Goal: Task Accomplishment & Management: Complete application form

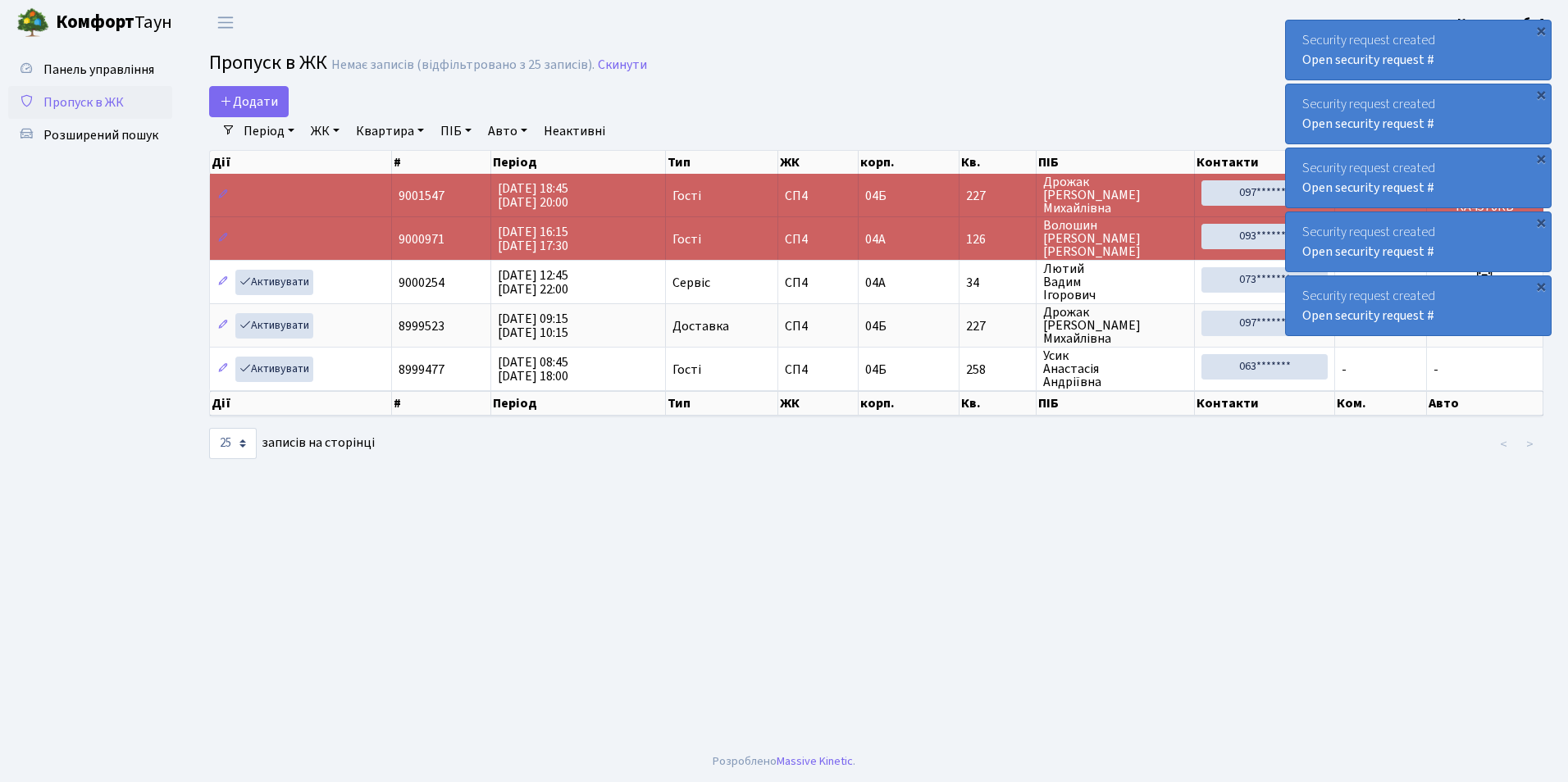
select select "25"
click at [223, 97] on icon at bounding box center [226, 101] width 13 height 13
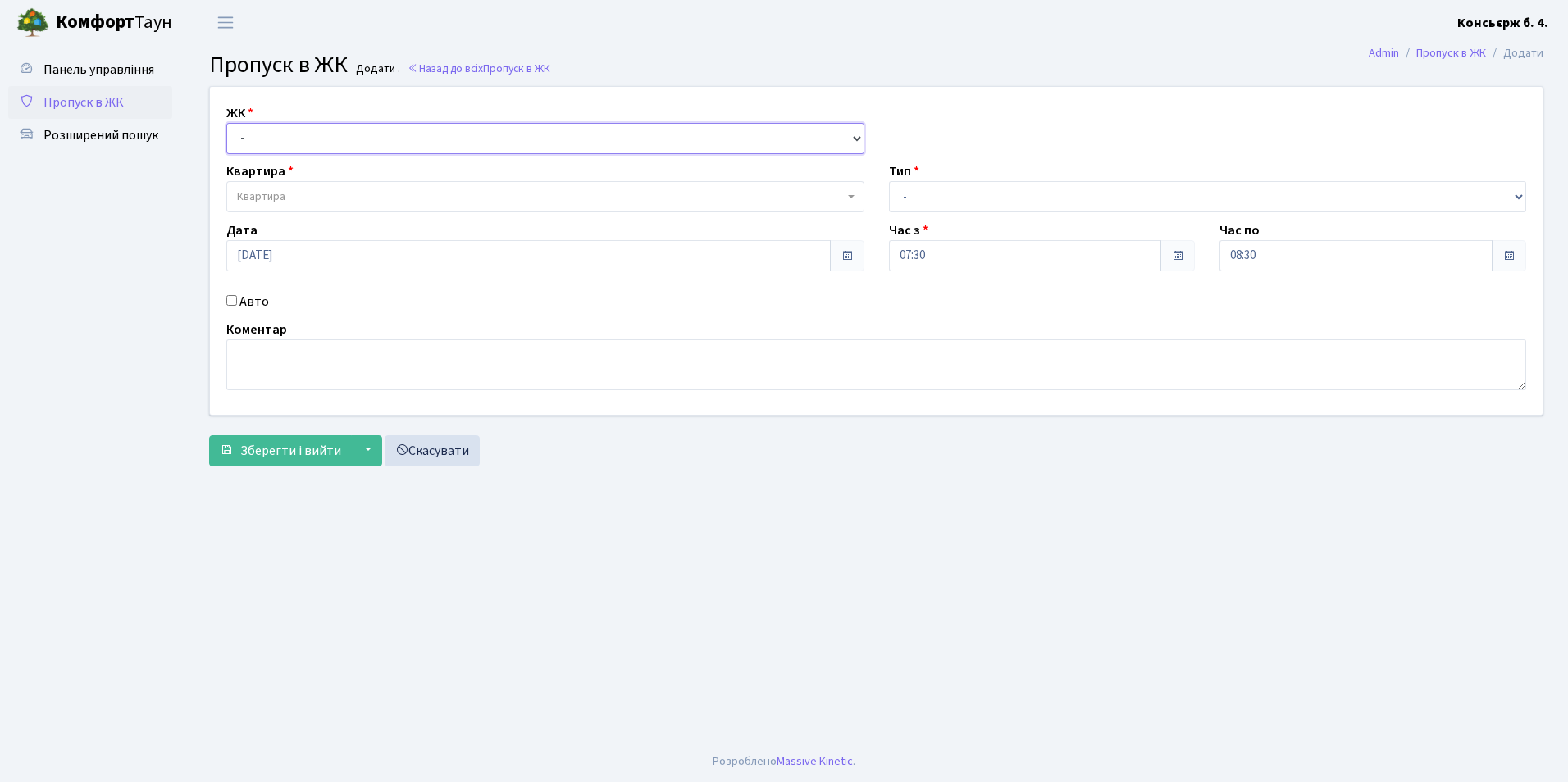
click at [258, 137] on select "- СП4, Столичне шосе, 5" at bounding box center [546, 139] width 638 height 32
select select "325"
click at [226, 123] on select "- СП4, Столичне шосе, 5" at bounding box center [546, 139] width 638 height 32
select select
click at [289, 200] on span "Квартира" at bounding box center [540, 197] width 607 height 17
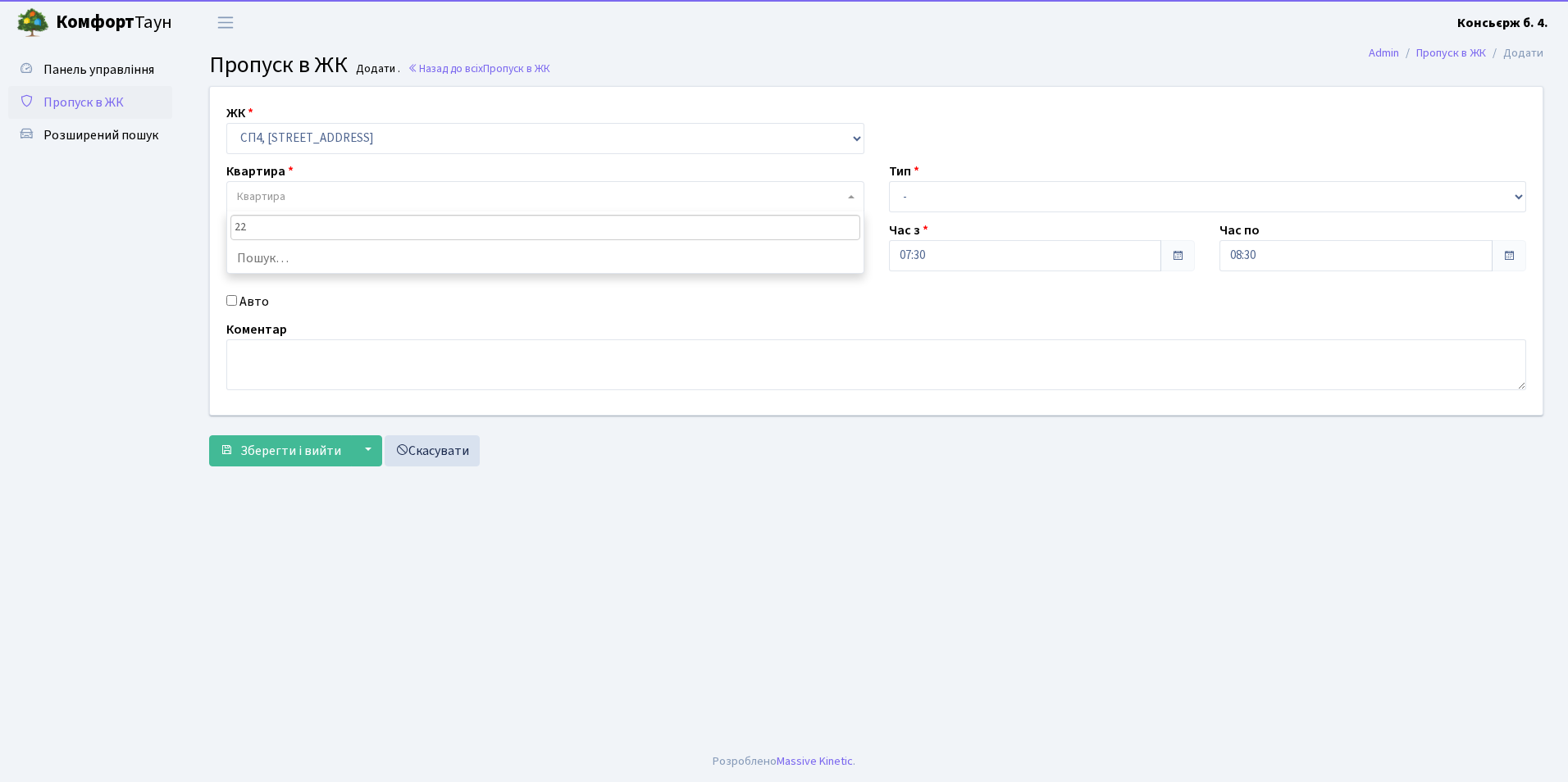
type input "224"
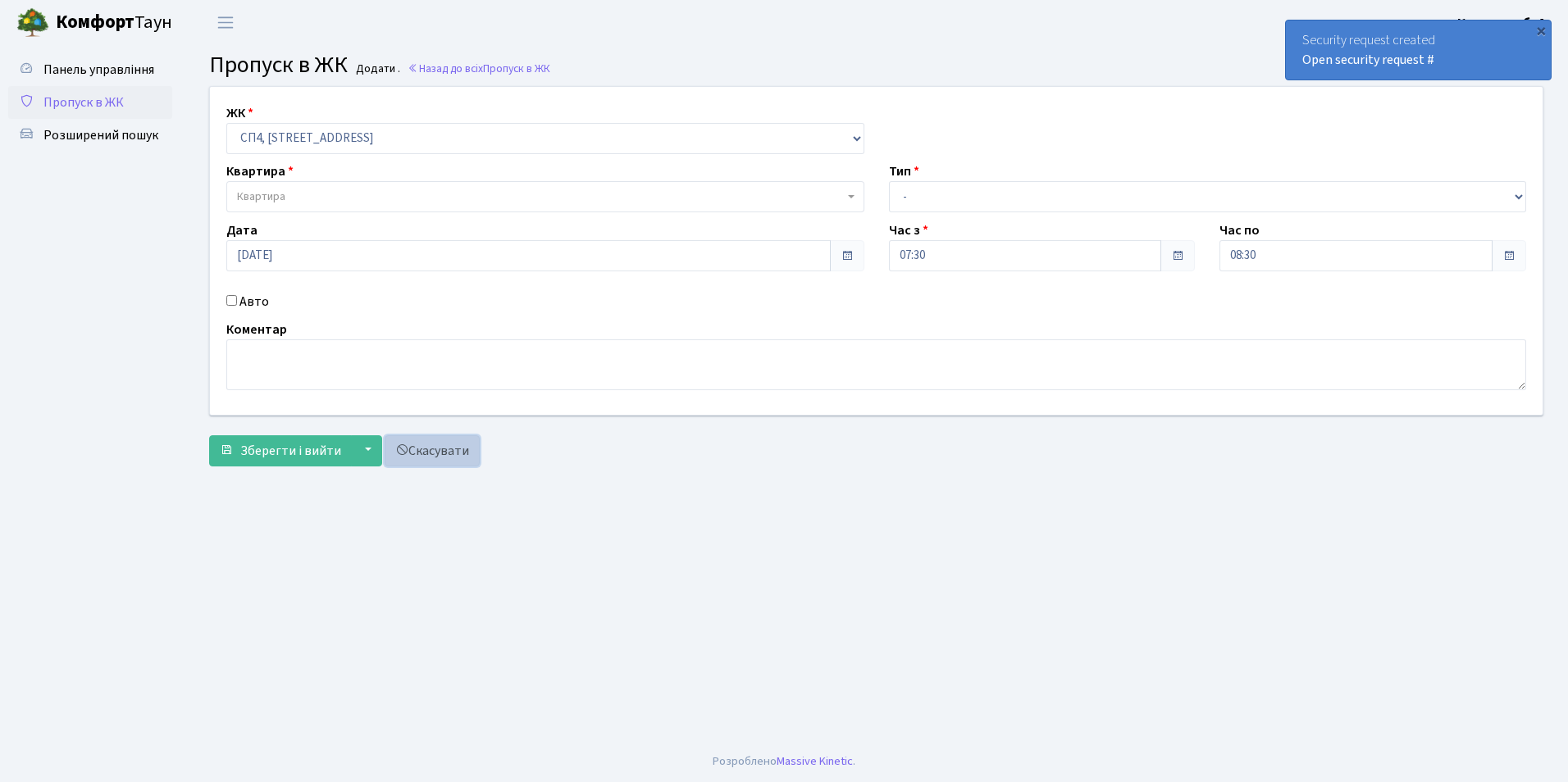
click at [431, 450] on link "Скасувати" at bounding box center [431, 451] width 96 height 32
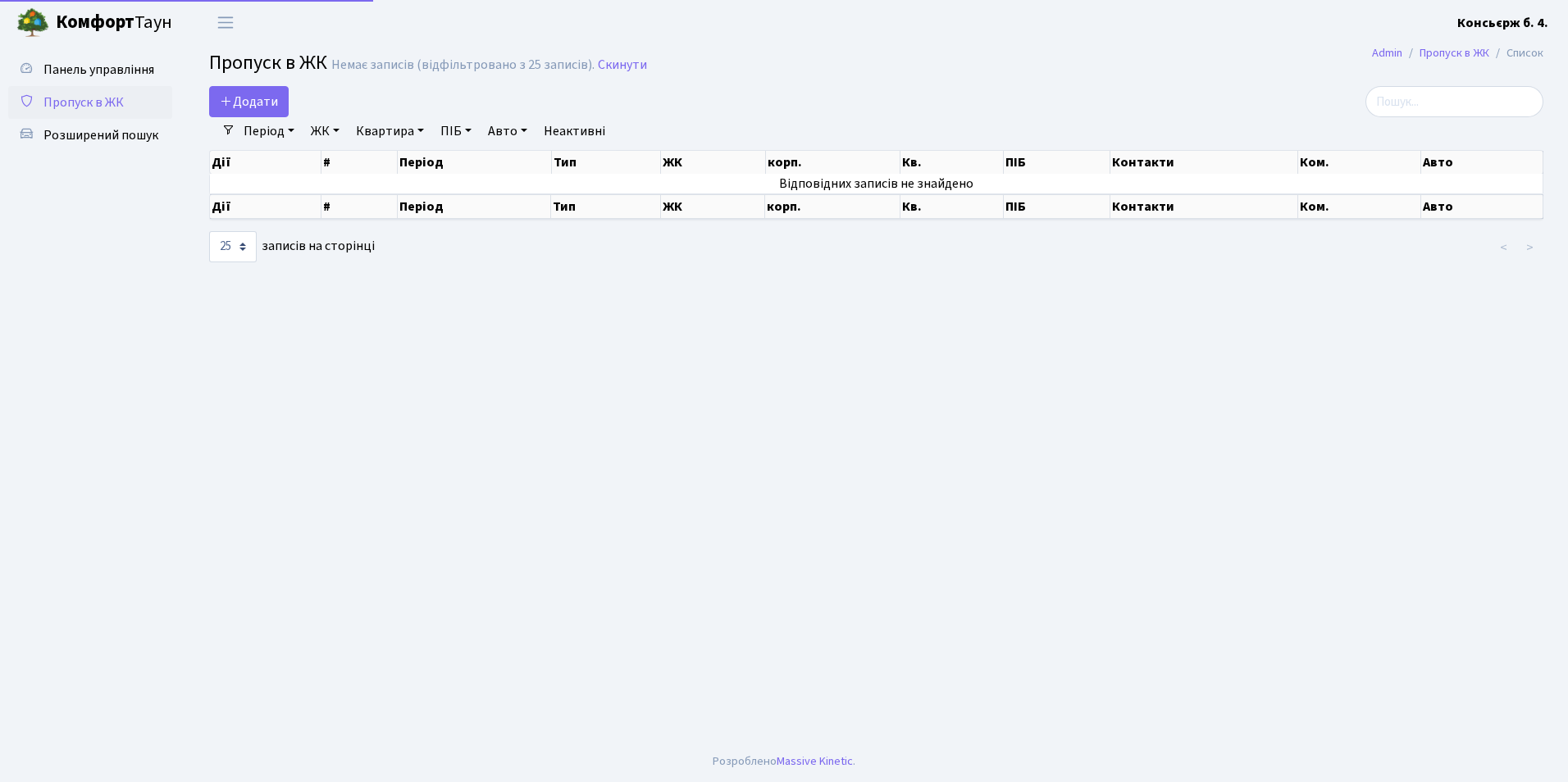
select select "25"
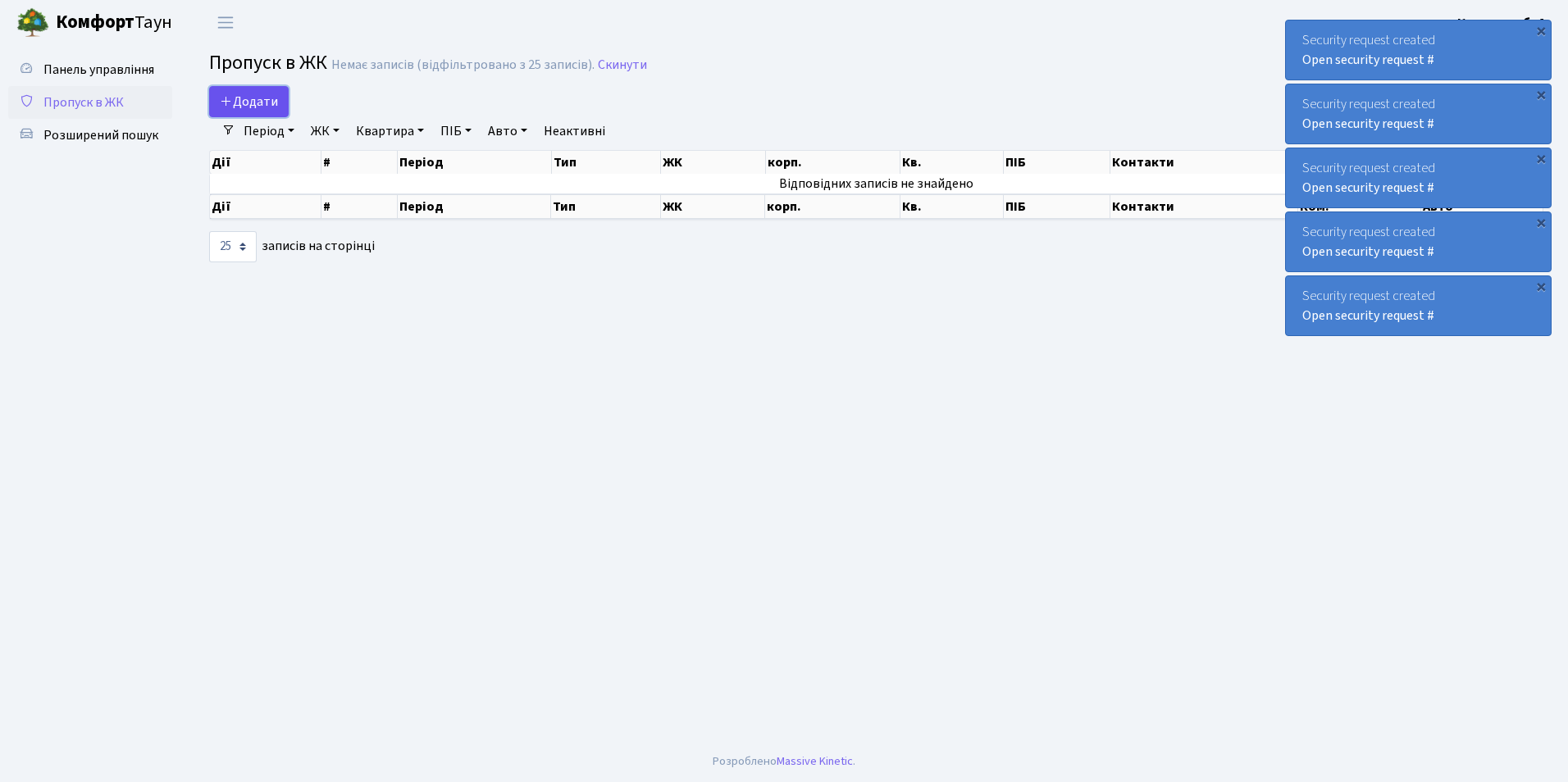
click at [251, 101] on span "Додати" at bounding box center [249, 101] width 58 height 18
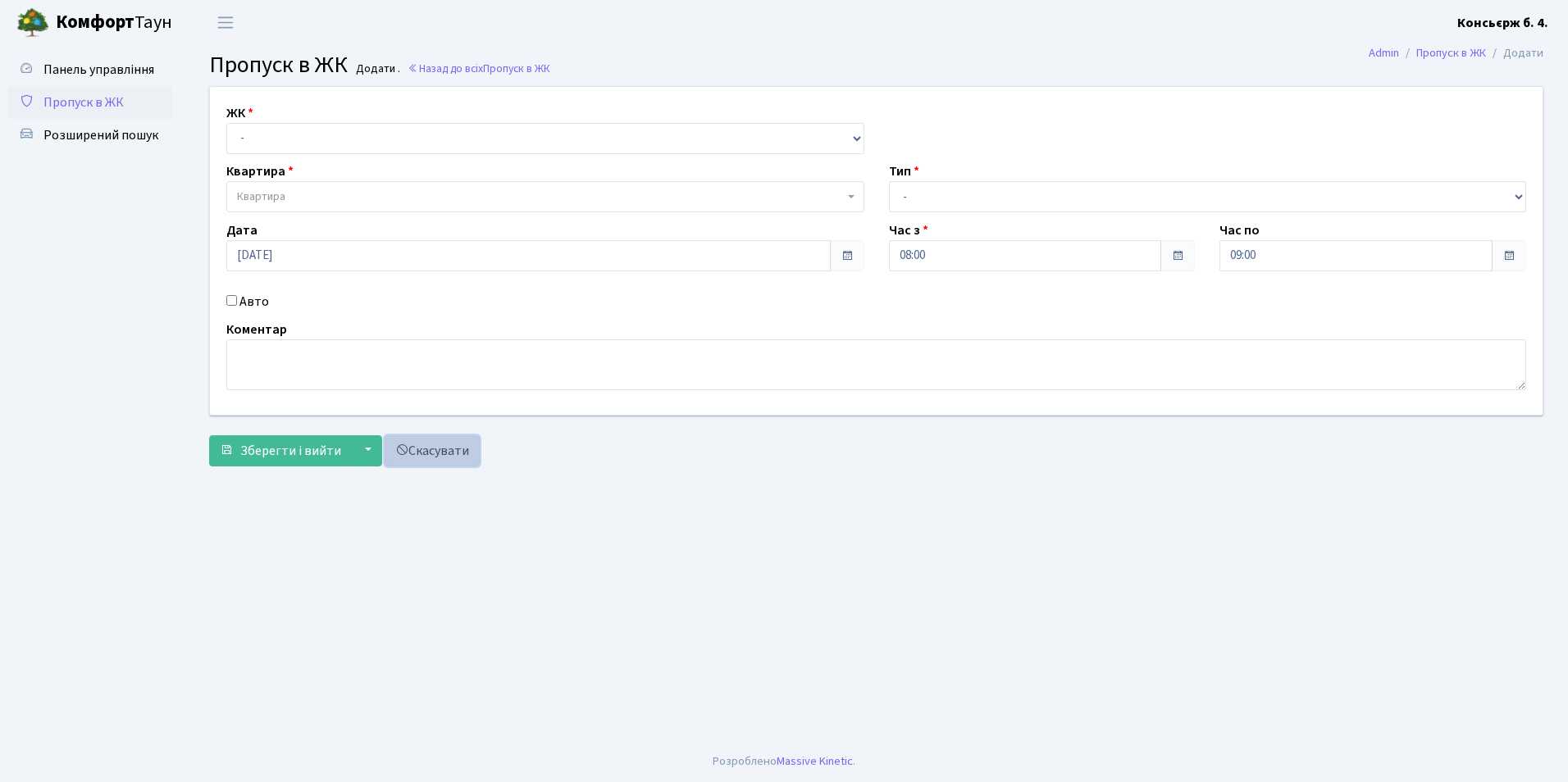
click at [421, 452] on link "Скасувати" at bounding box center [431, 451] width 96 height 32
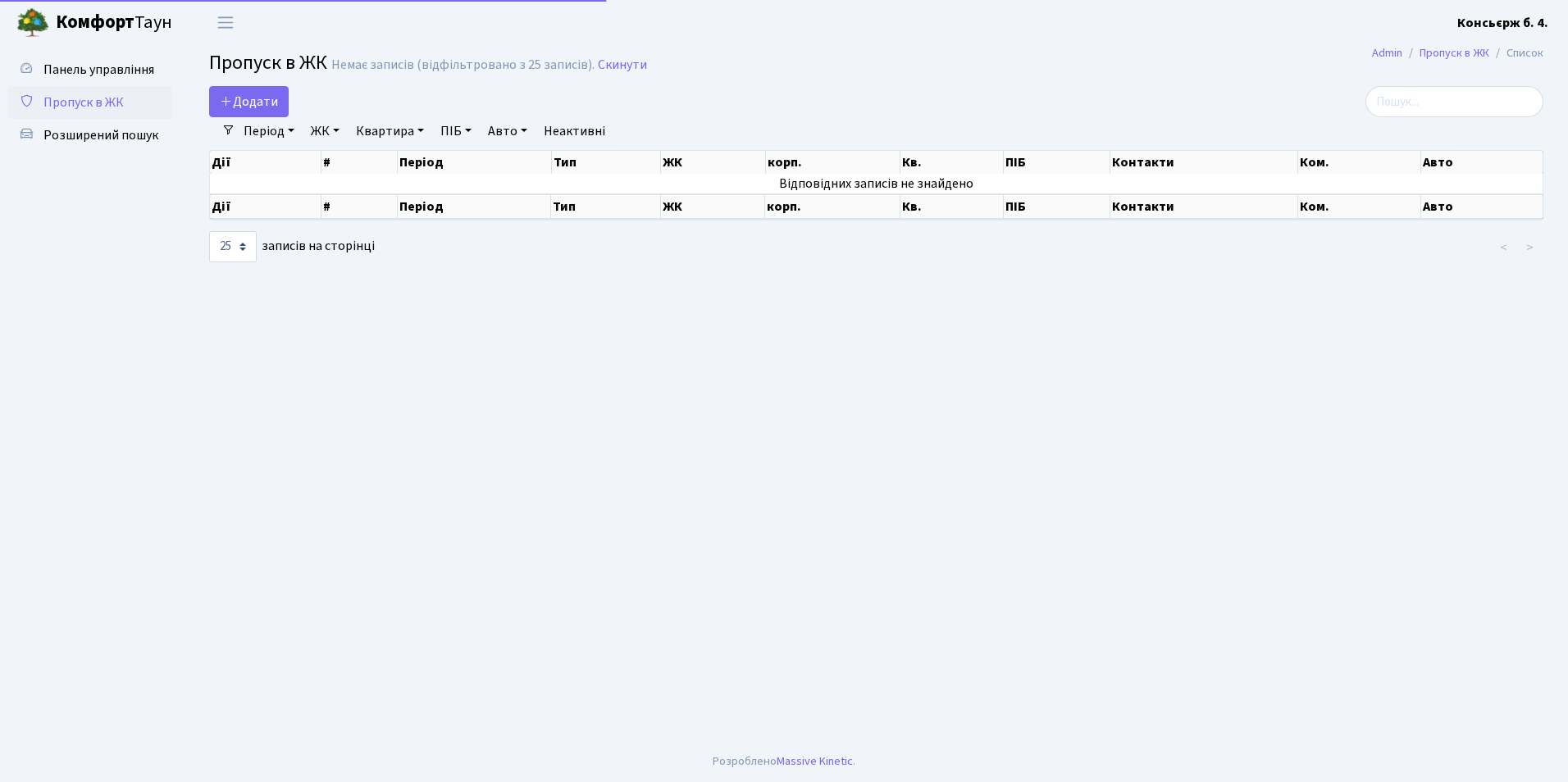
select select "25"
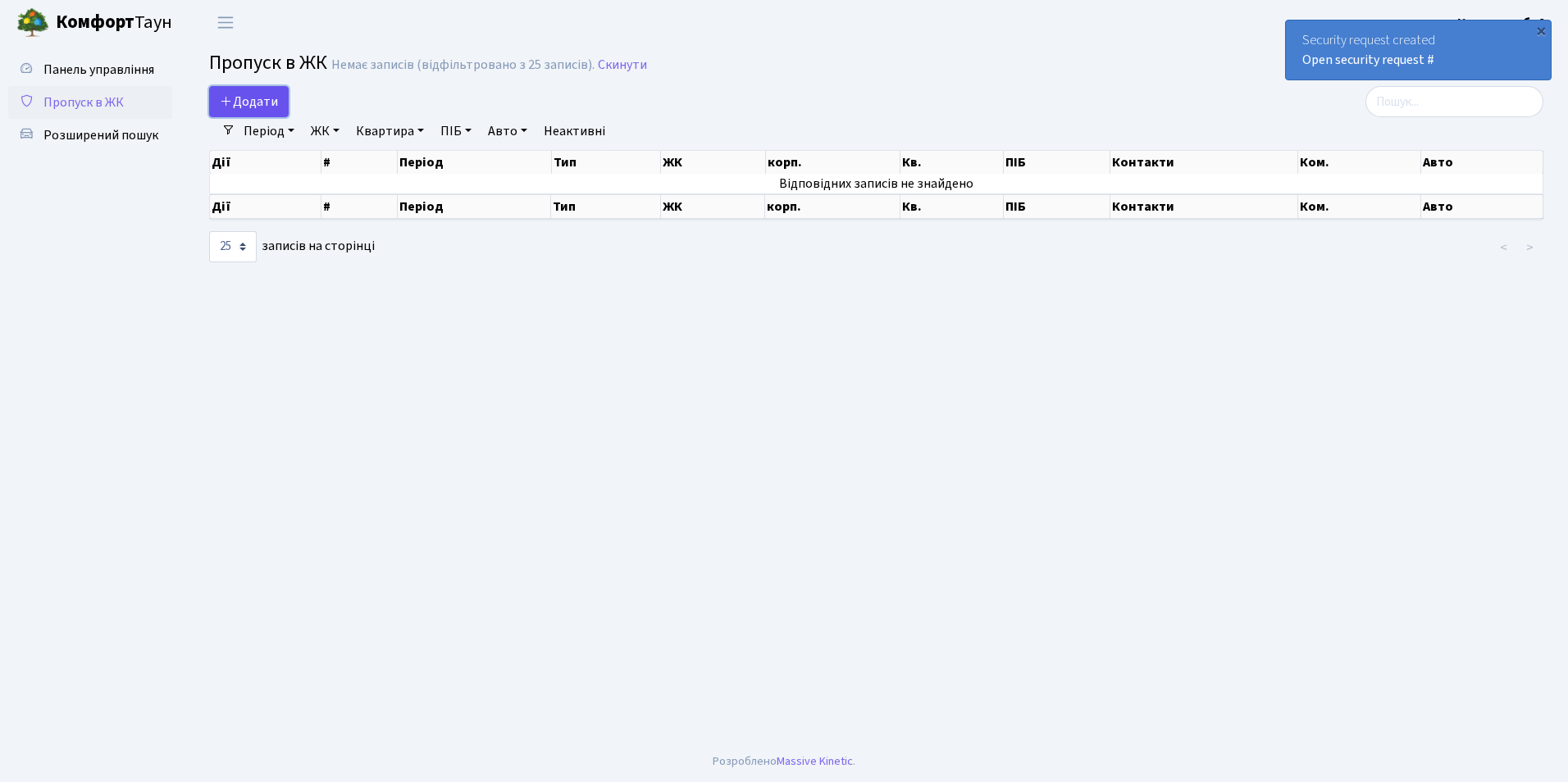
click at [237, 100] on span "Додати" at bounding box center [249, 101] width 58 height 18
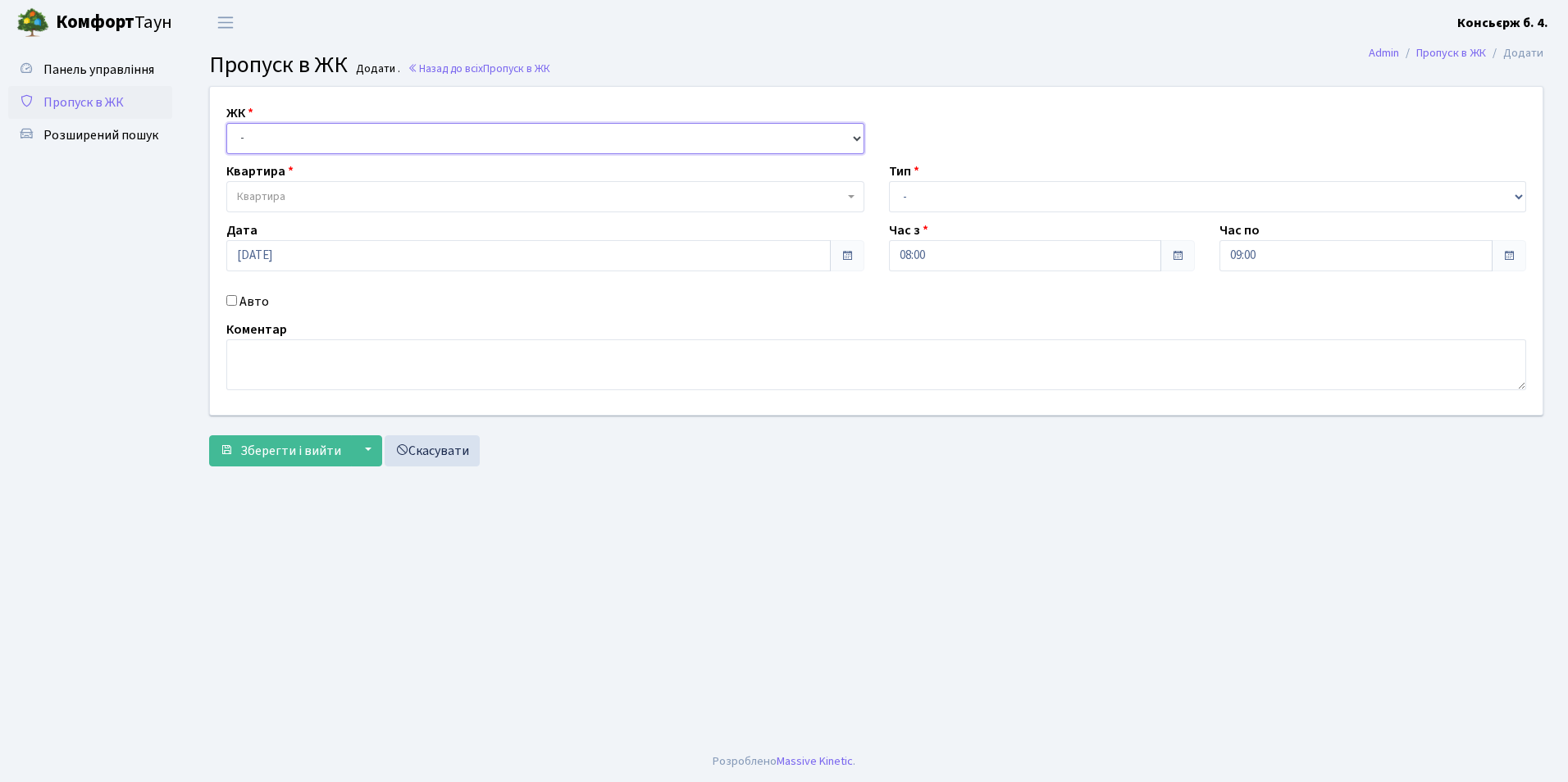
click at [263, 137] on select "- [STREET_ADDRESS]" at bounding box center [546, 139] width 638 height 32
select select "325"
click at [226, 123] on select "- [STREET_ADDRESS]" at bounding box center [546, 139] width 638 height 32
select select
click at [274, 236] on div "Дата [DATE]" at bounding box center [546, 246] width 662 height 51
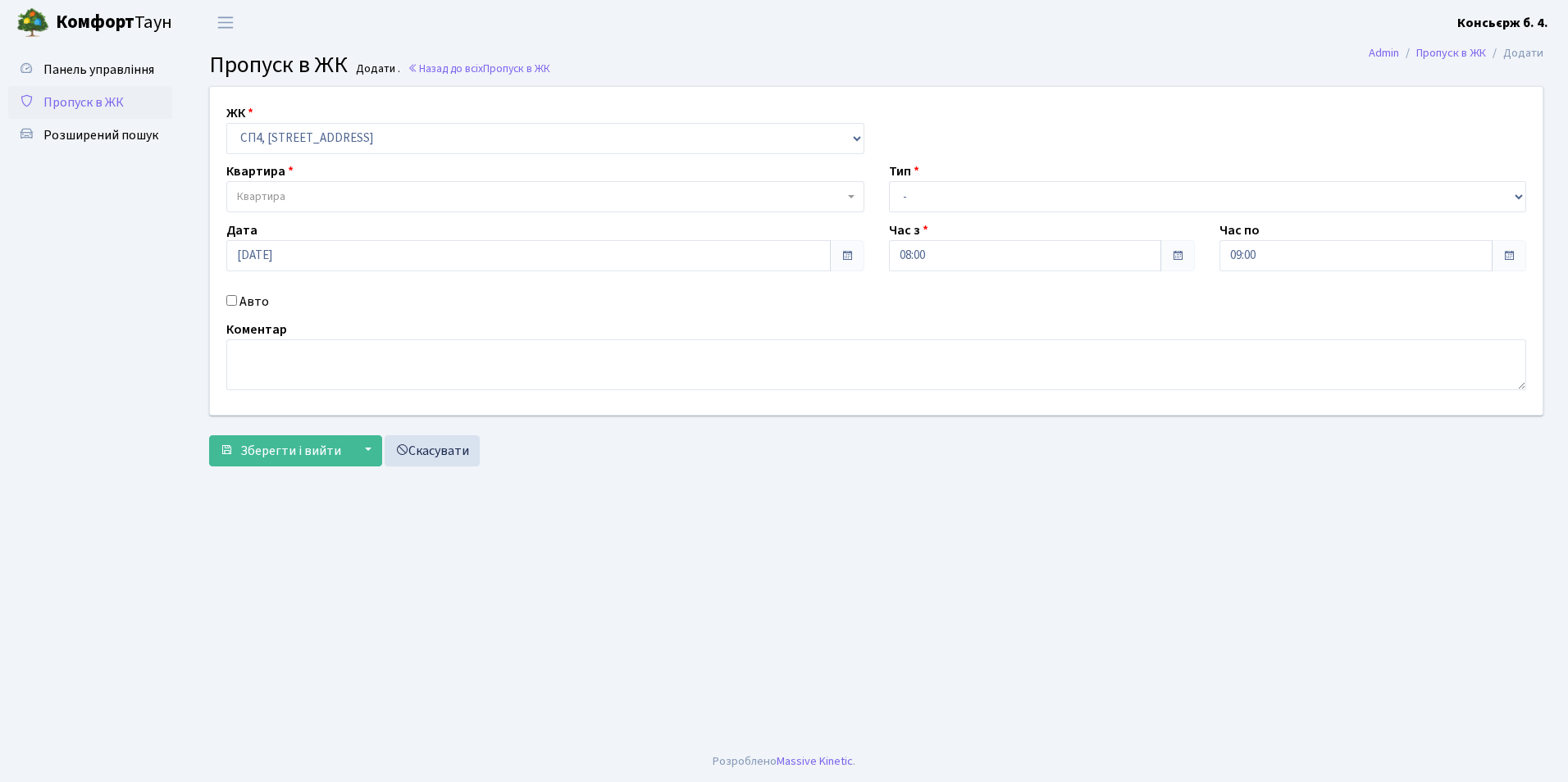
click at [268, 196] on span "Квартира" at bounding box center [261, 197] width 48 height 17
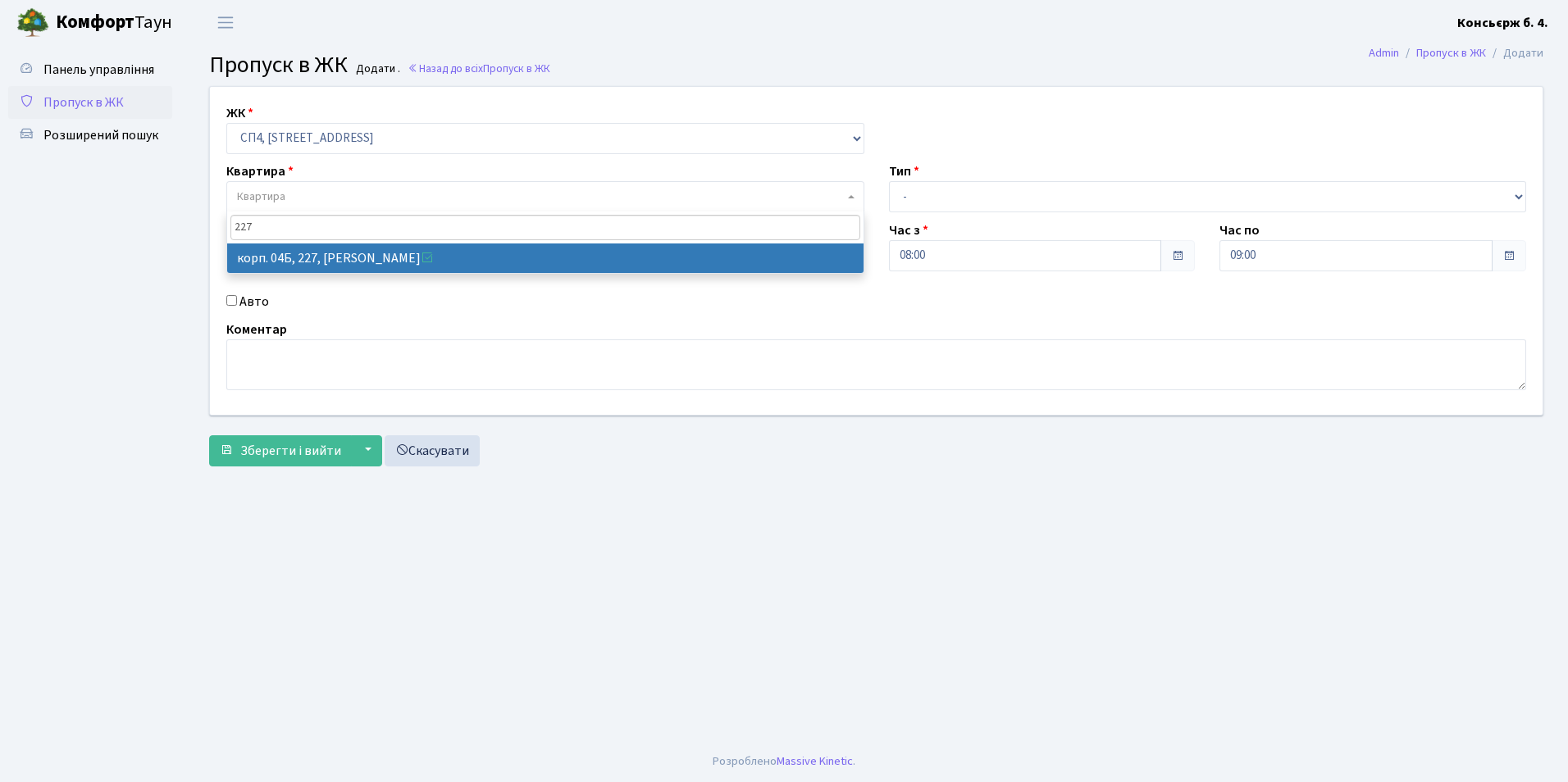
type input "227"
select select "21255"
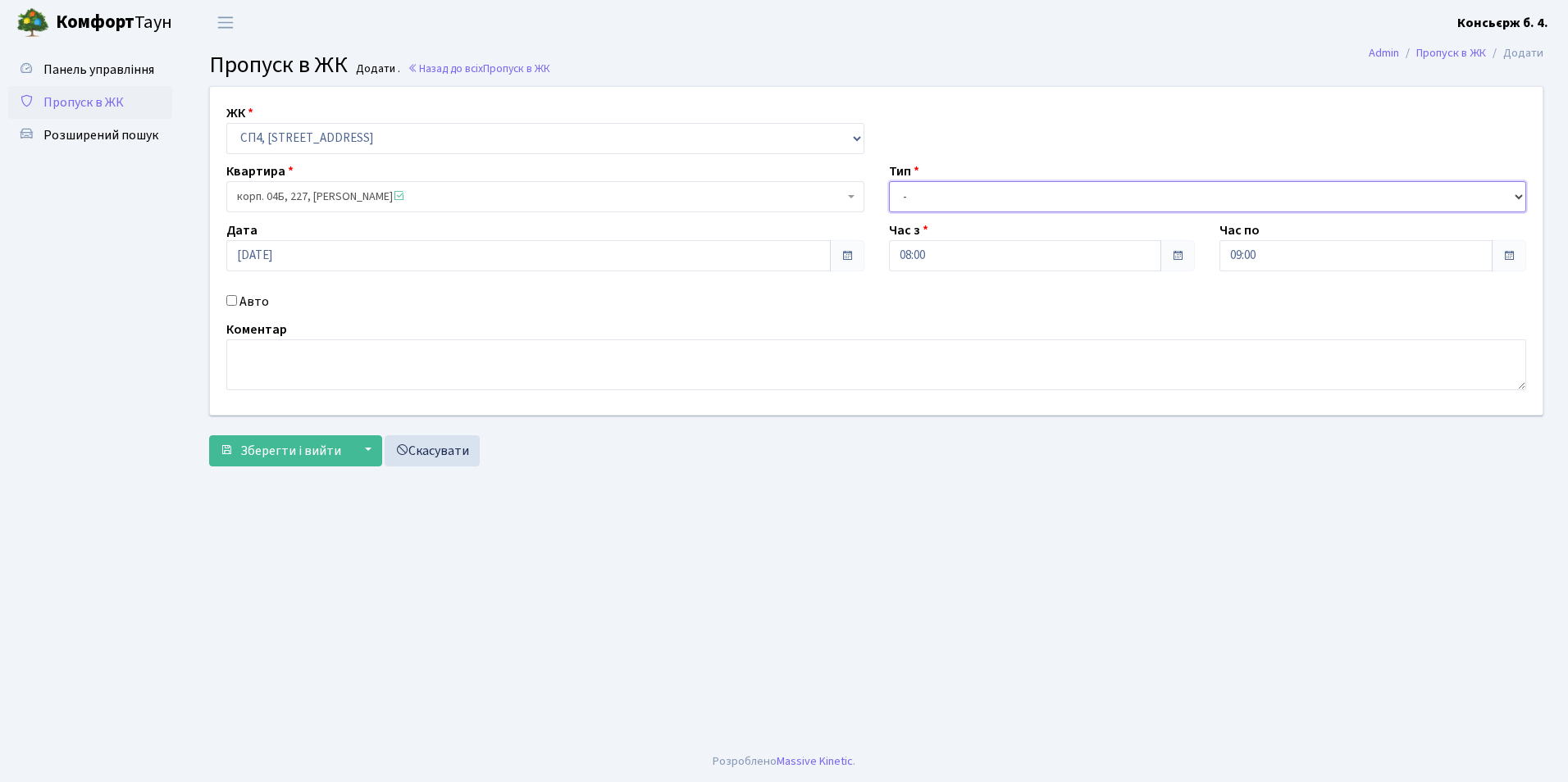
click at [906, 194] on select "- Доставка Таксі Гості Сервіс" at bounding box center [1208, 197] width 638 height 32
select select "2"
click at [889, 181] on select "- Доставка Таксі Гості Сервіс" at bounding box center [1208, 197] width 638 height 32
click at [228, 301] on input "Авто" at bounding box center [231, 300] width 10 height 10
checkbox input "true"
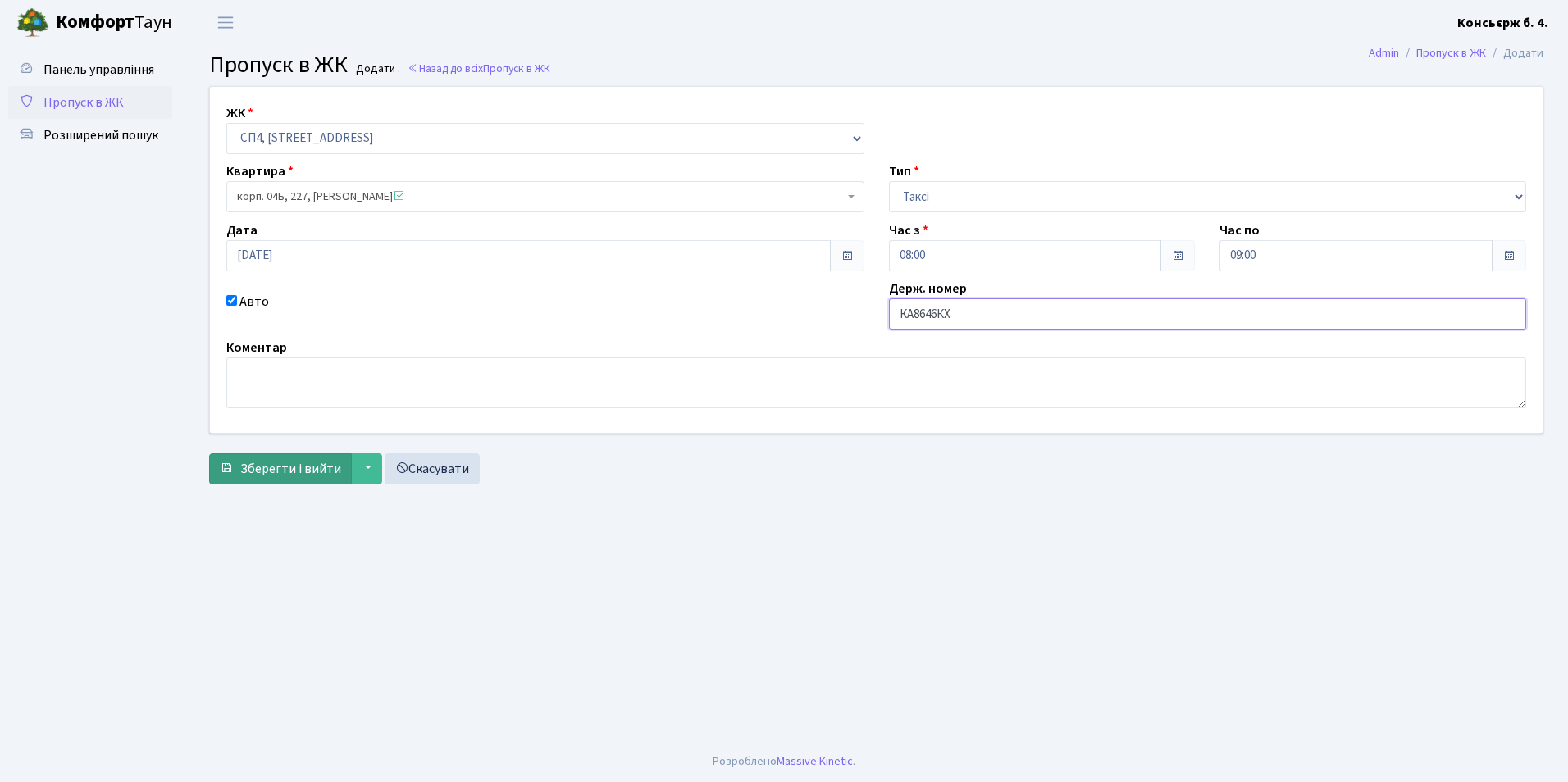
type input "КА8646КХ"
click at [326, 464] on span "Зберегти і вийти" at bounding box center [290, 468] width 101 height 18
click at [361, 468] on button "▼" at bounding box center [366, 469] width 32 height 32
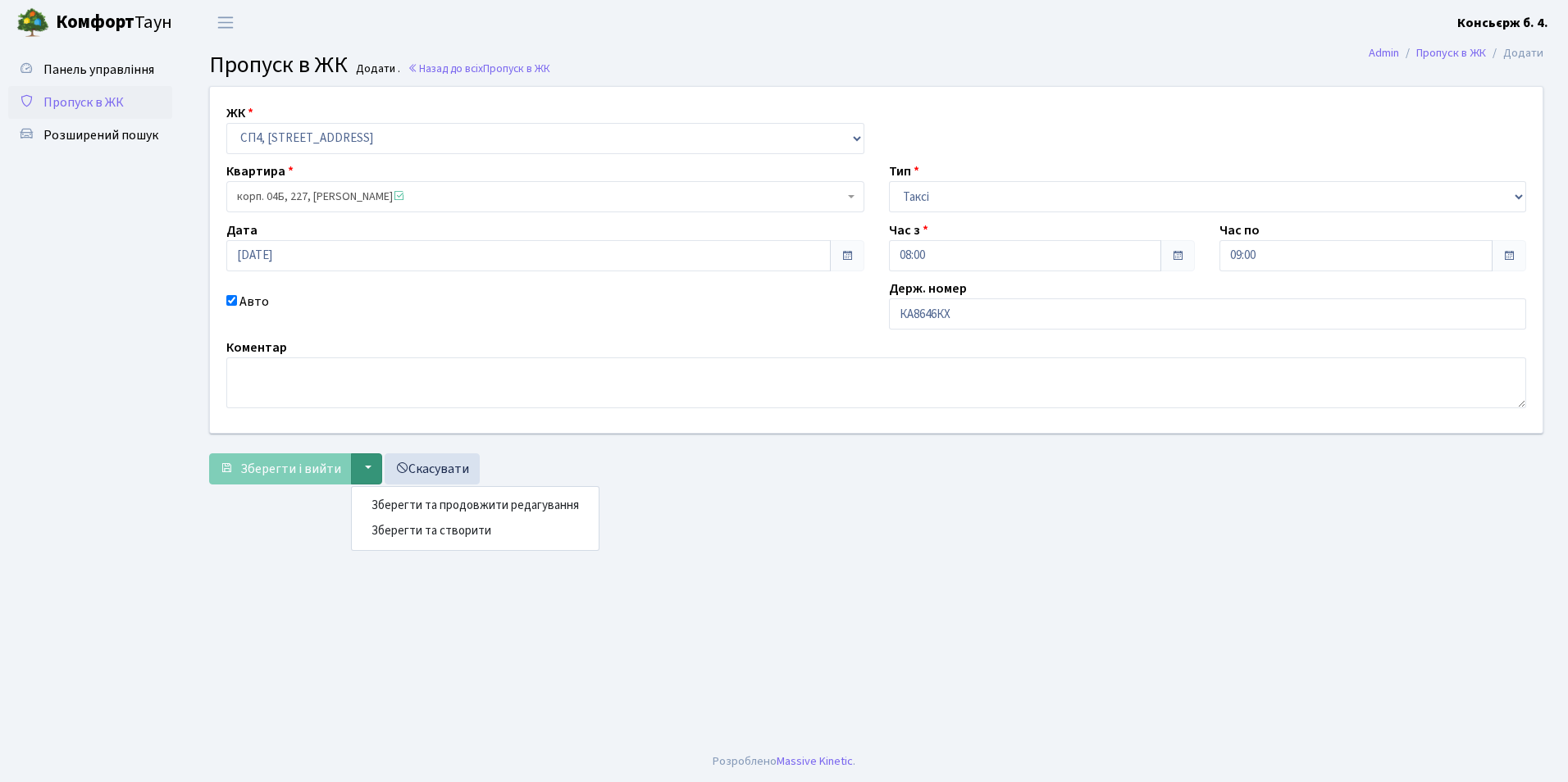
click at [208, 547] on main "Admin Пропуск в ЖК Додати Пропуск в ЖК Додати . Назад до всіх Пропуск в ЖК ЖК -…" at bounding box center [876, 393] width 1383 height 696
click at [279, 489] on div "ЖК - СП4, Столичне шосе, 5 Квартира корп. 04Б, 227, Дрожак Юлія Михайлівна <spa…" at bounding box center [876, 289] width 1358 height 406
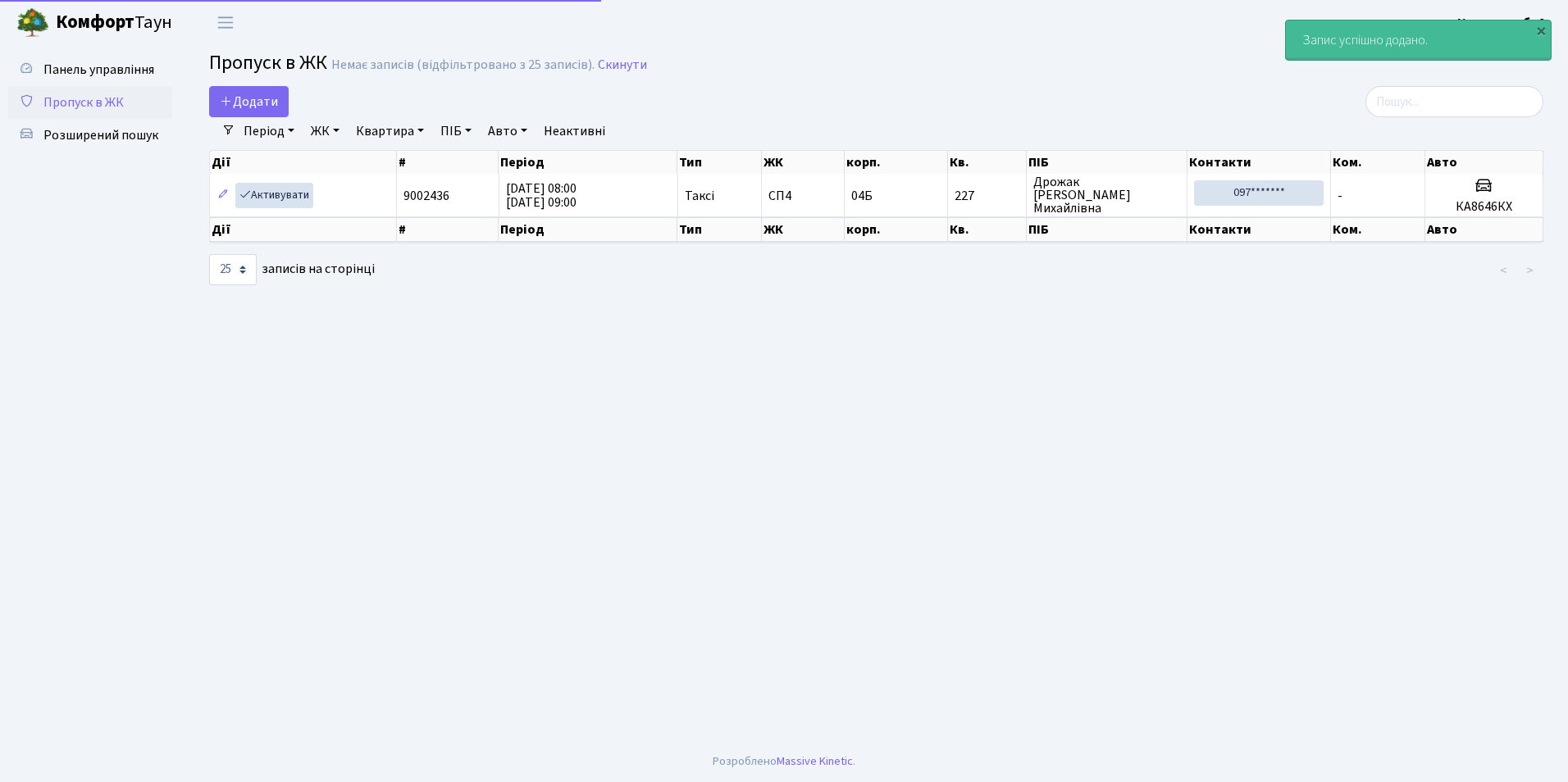
select select "25"
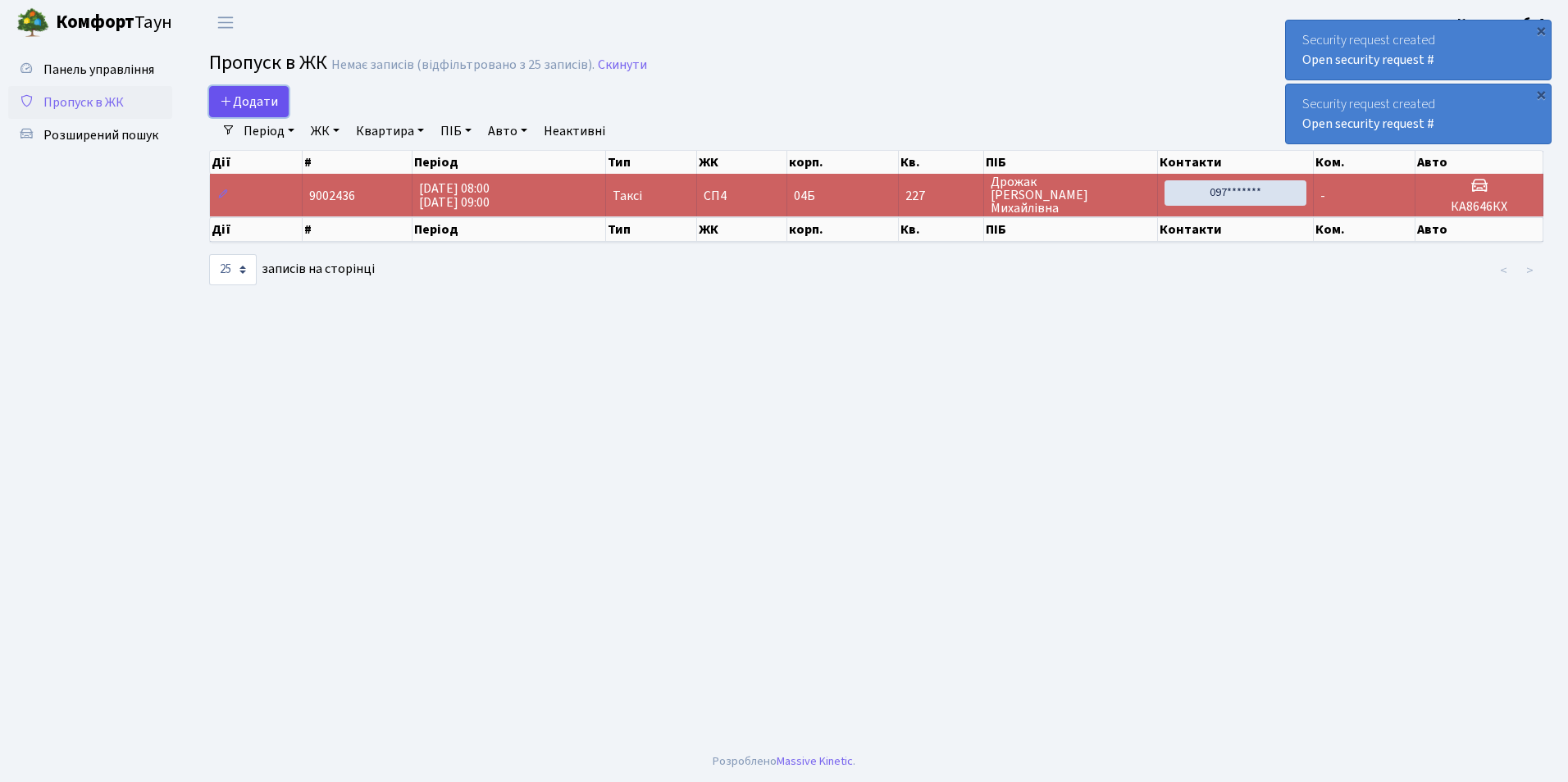
click at [250, 97] on span "Додати" at bounding box center [249, 101] width 58 height 18
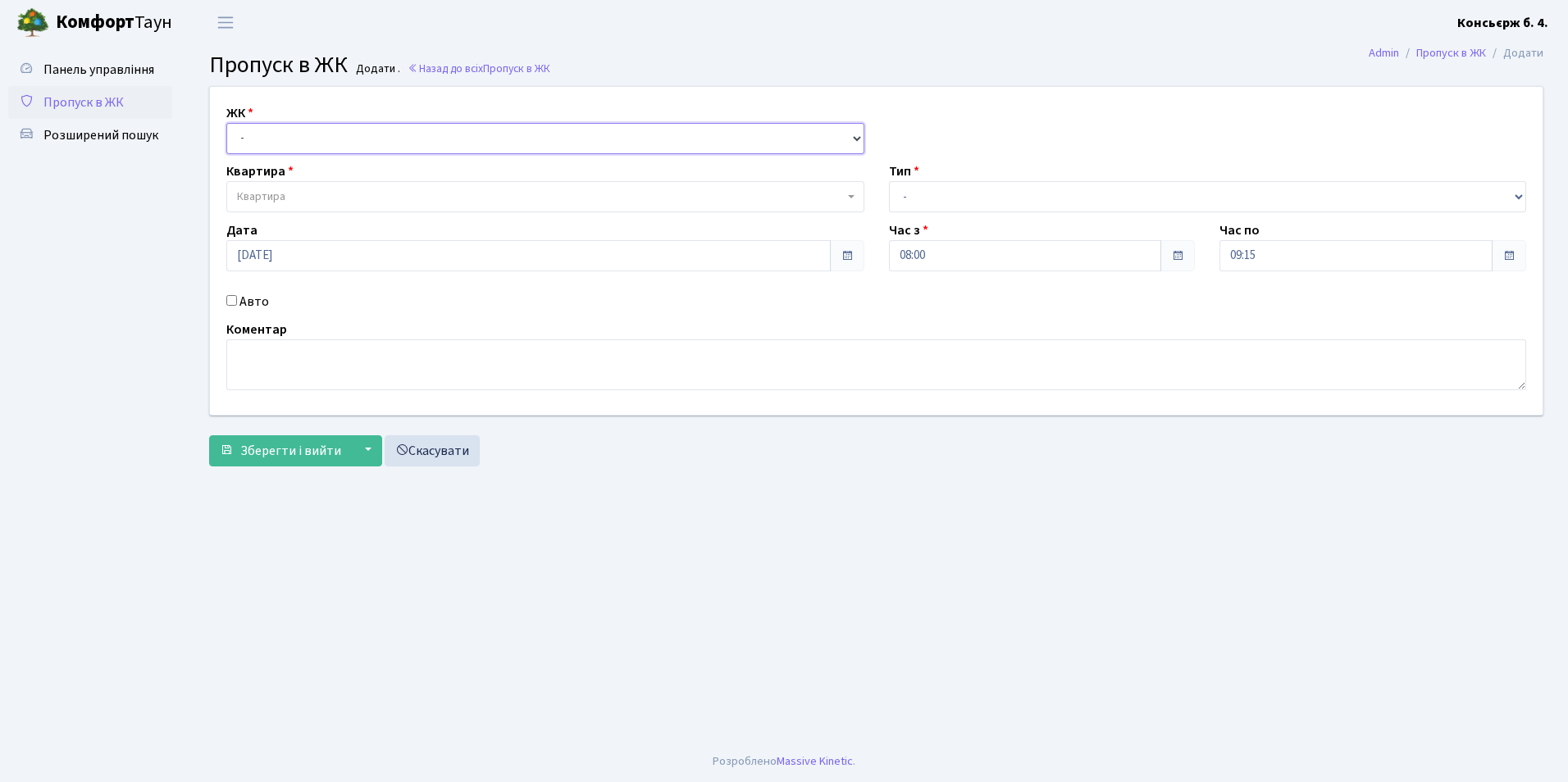
click at [260, 138] on select "- СП4, Столичне шосе, 5" at bounding box center [546, 139] width 638 height 32
select select "325"
click at [226, 123] on select "- СП4, Столичне шосе, 5" at bounding box center [546, 139] width 638 height 32
select select
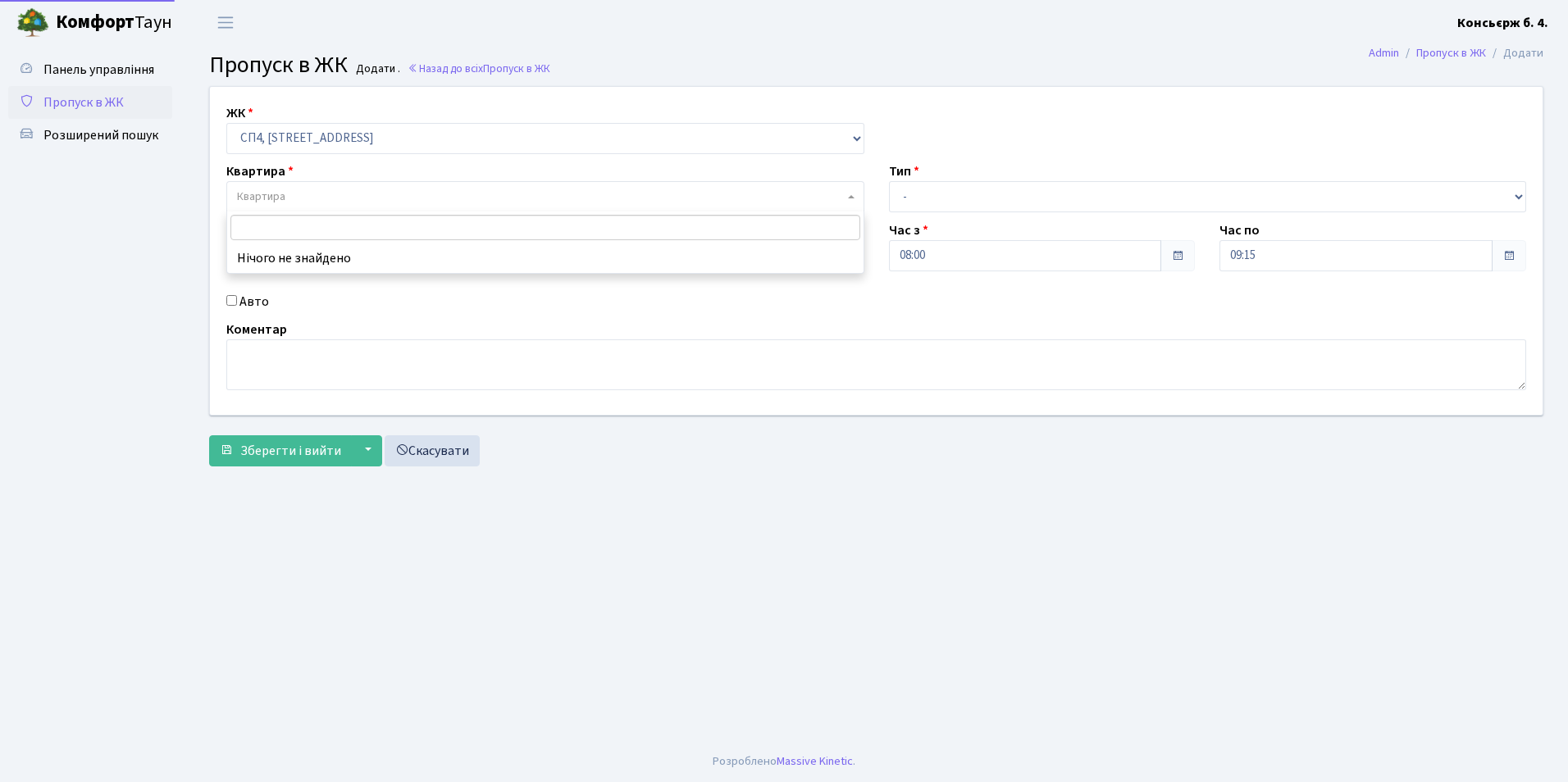
click at [261, 199] on span "Квартира" at bounding box center [261, 197] width 48 height 17
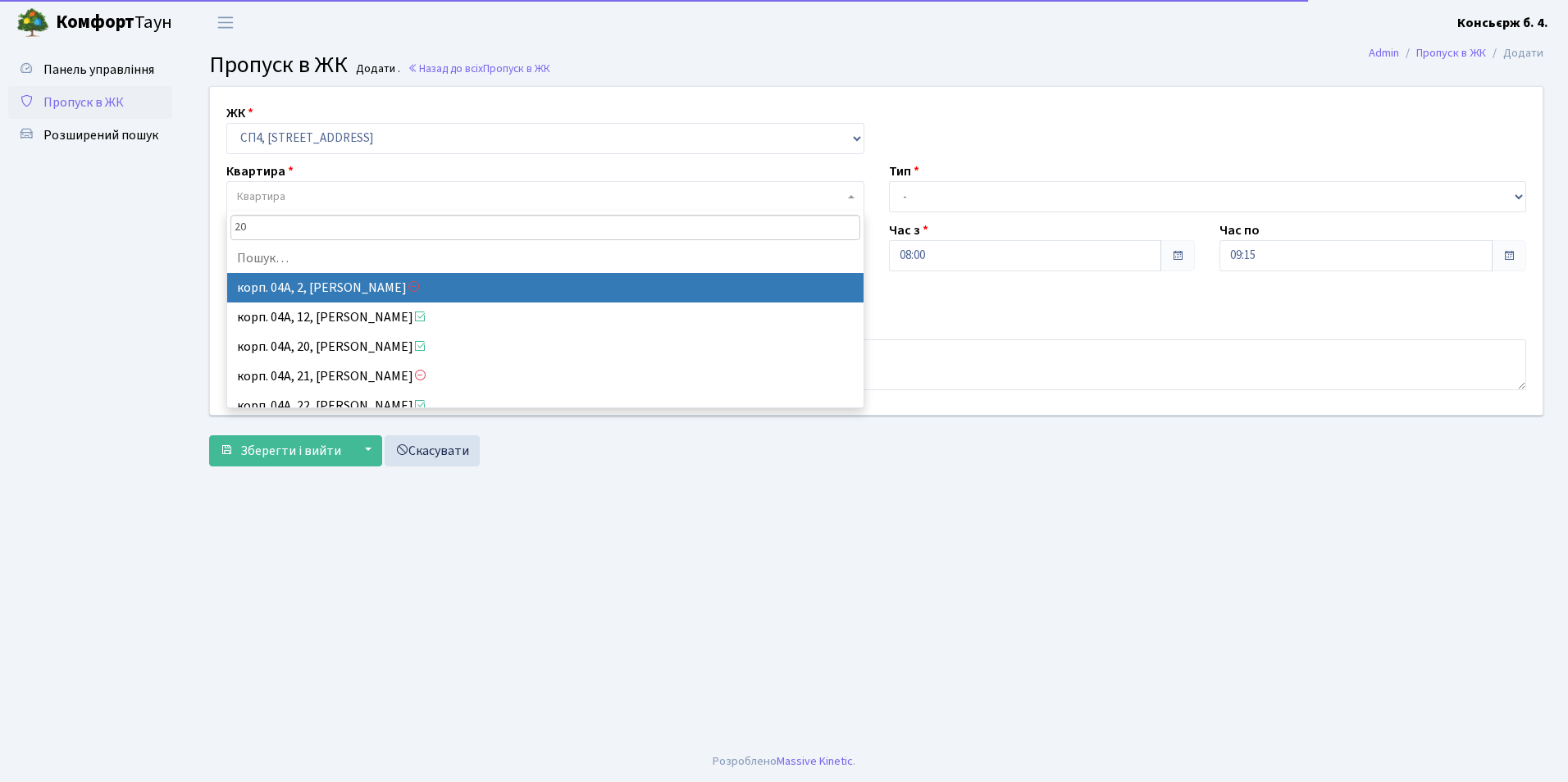
type input "202"
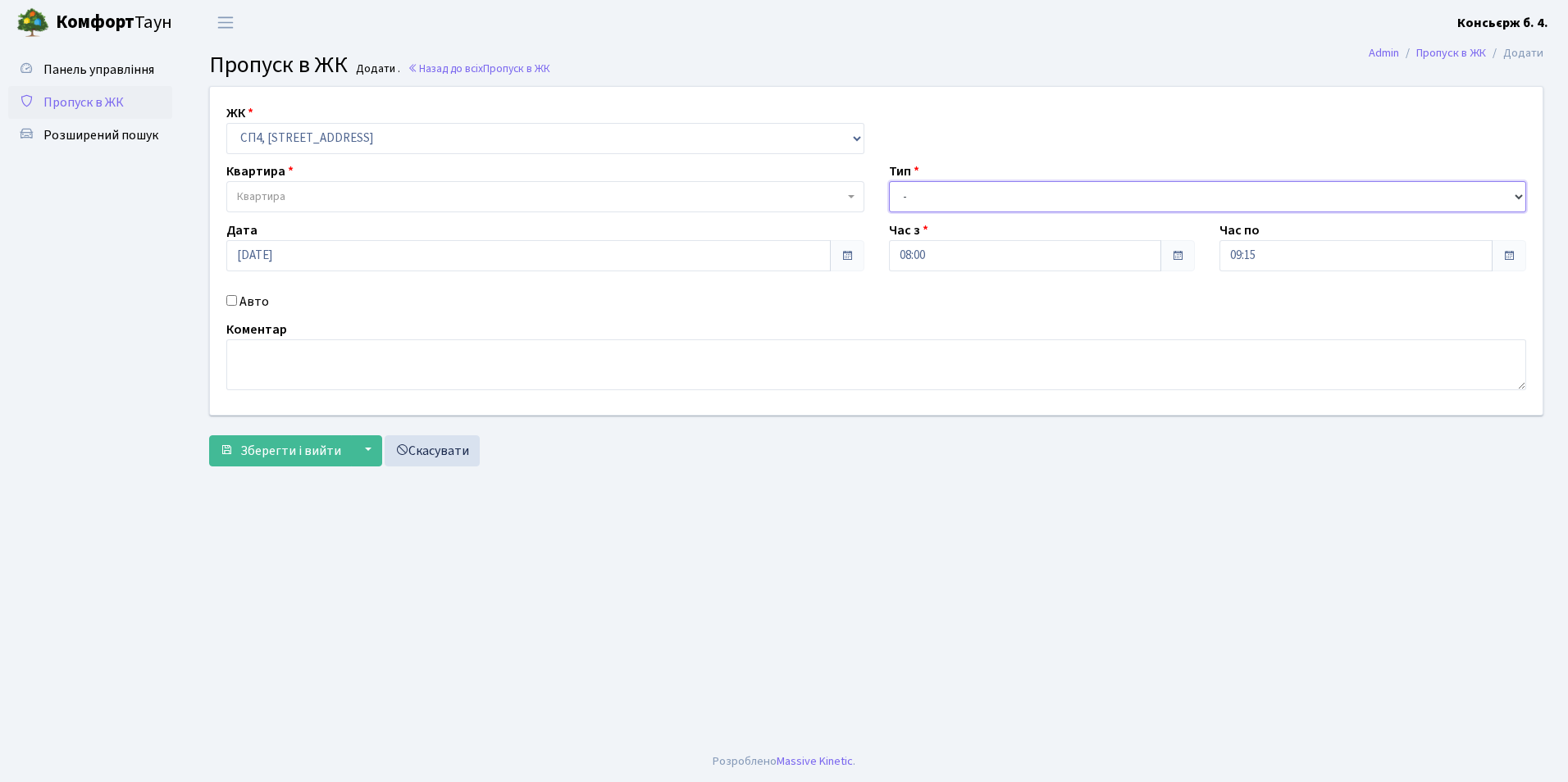
click at [905, 197] on select "- Доставка Таксі Гості Сервіс" at bounding box center [1208, 197] width 638 height 32
select select "1"
click at [889, 181] on select "- Доставка Таксі Гості Сервіс" at bounding box center [1208, 197] width 638 height 32
click at [236, 300] on input "Авто" at bounding box center [231, 300] width 10 height 10
checkbox input "true"
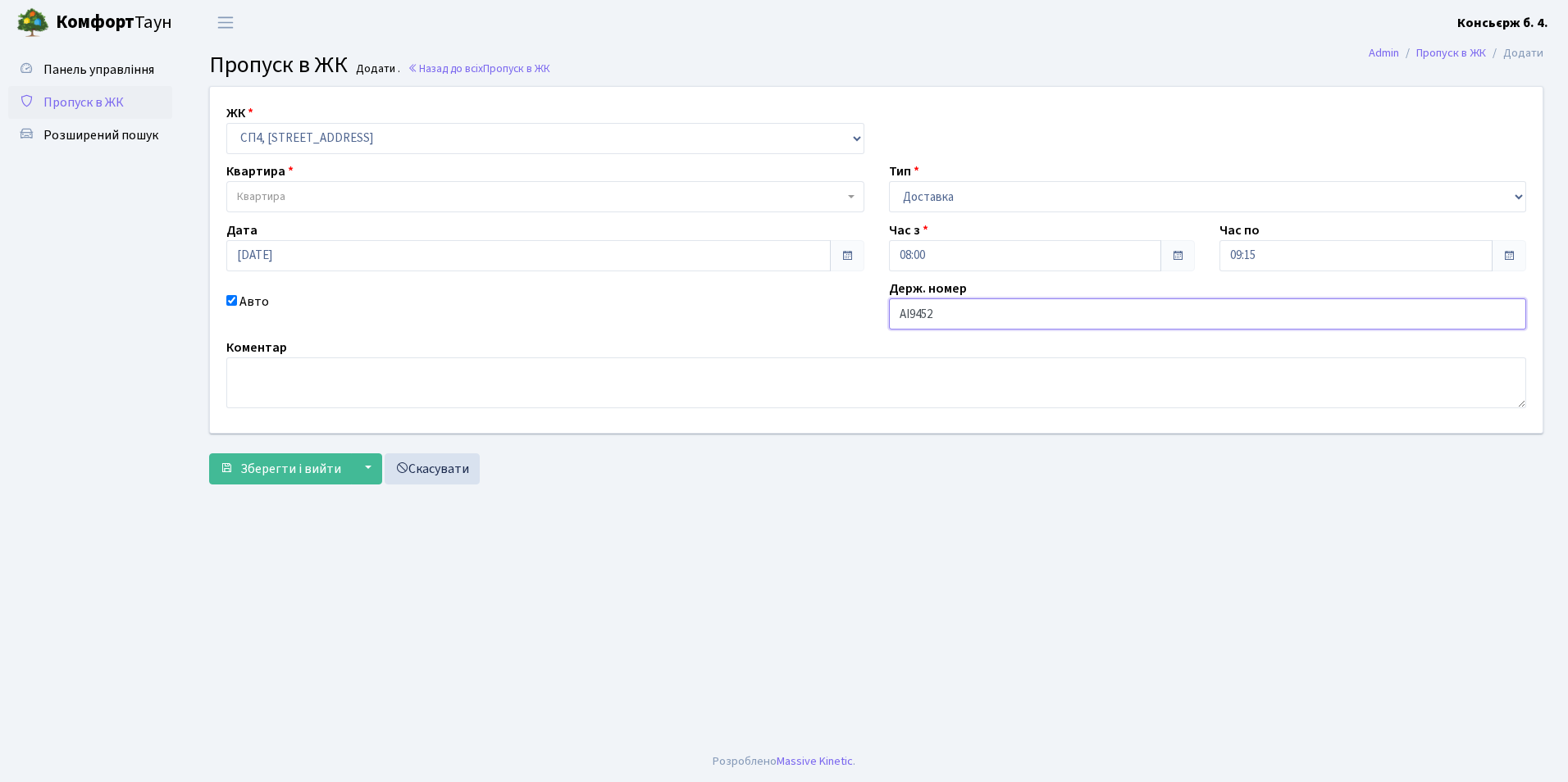
type input "АІ9452РН"
click at [245, 471] on span "Зберегти і вийти" at bounding box center [290, 468] width 101 height 18
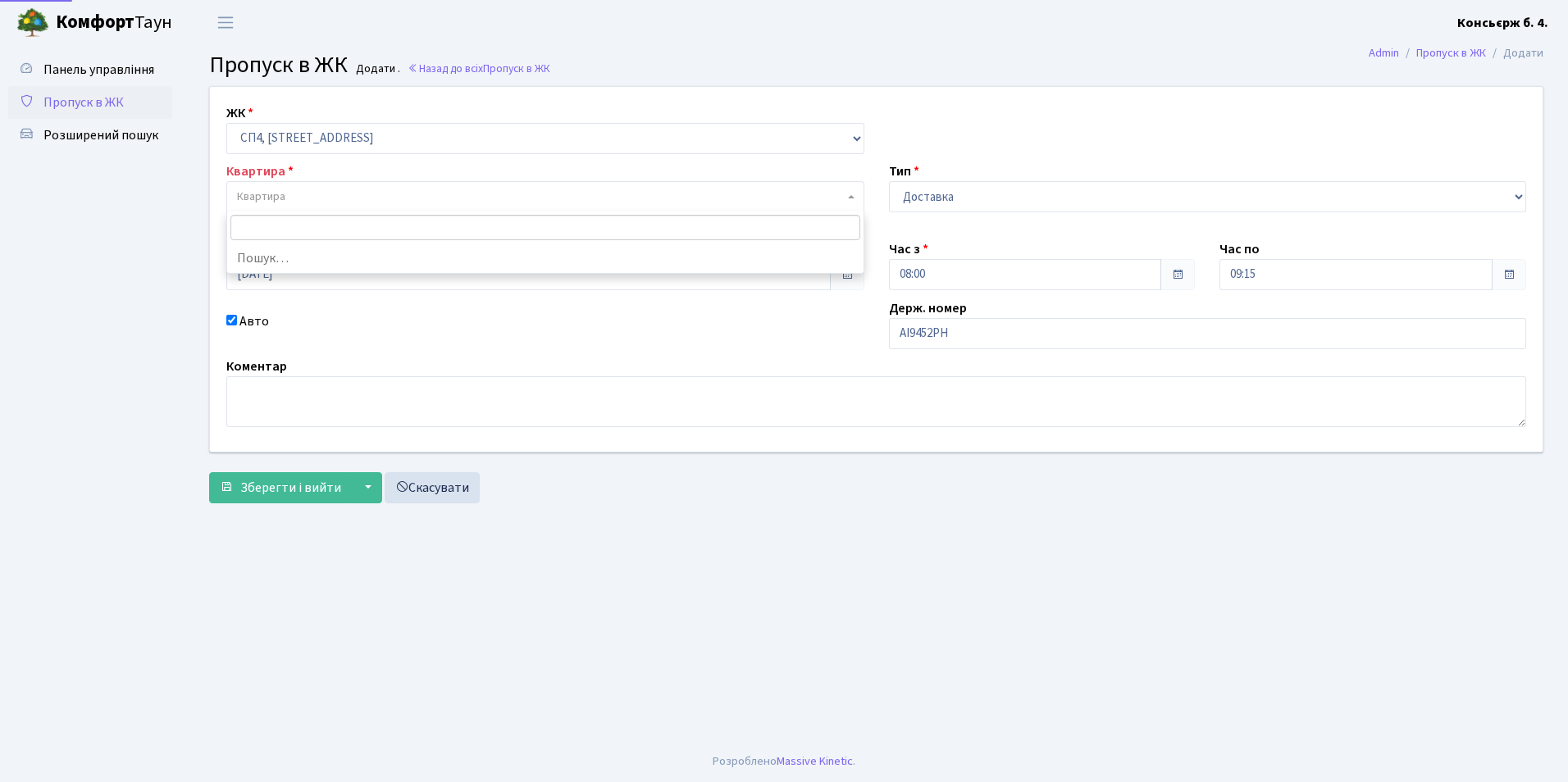
click at [254, 193] on span "Квартира" at bounding box center [261, 197] width 48 height 17
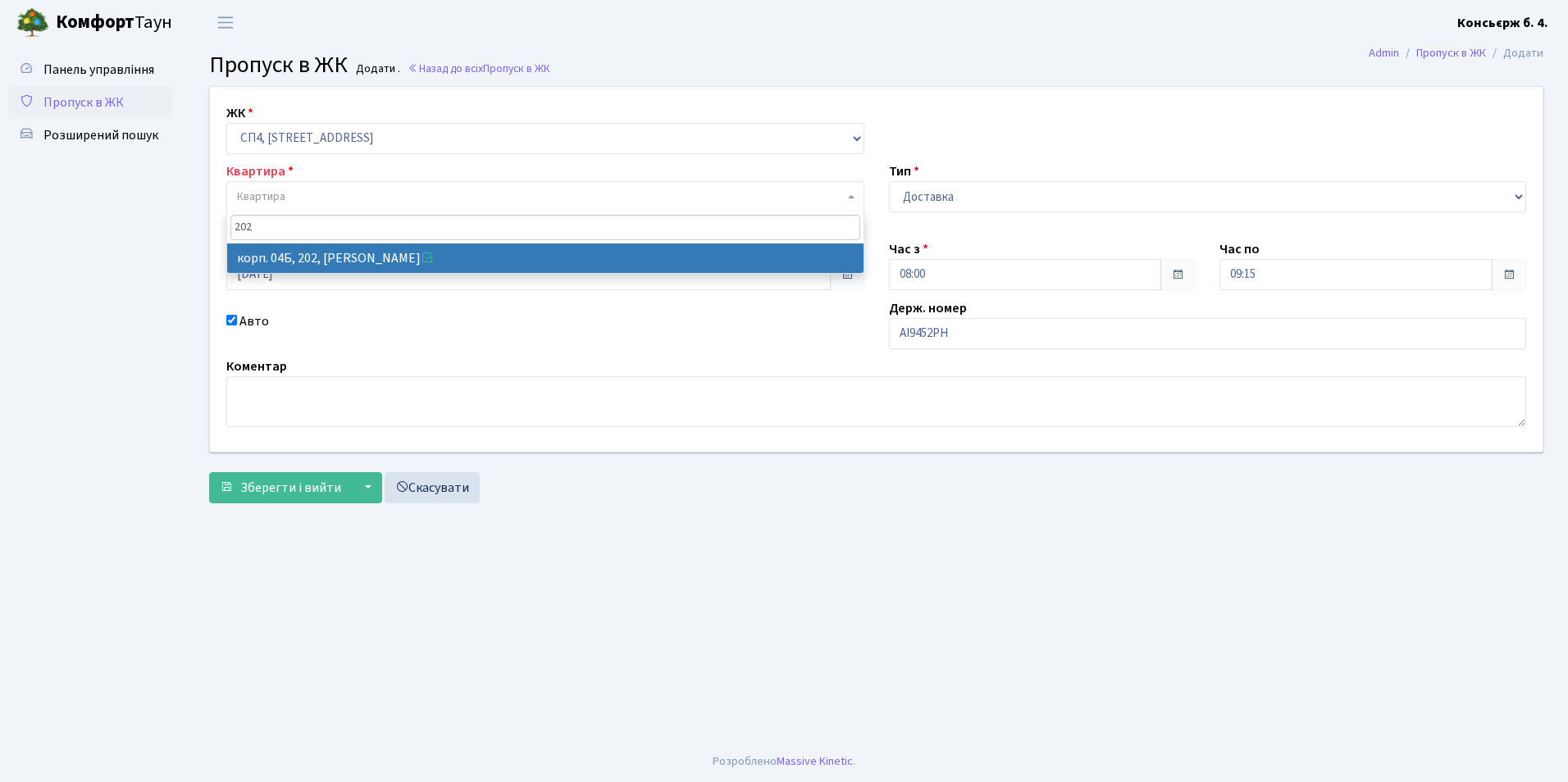
type input "202"
select select "21230"
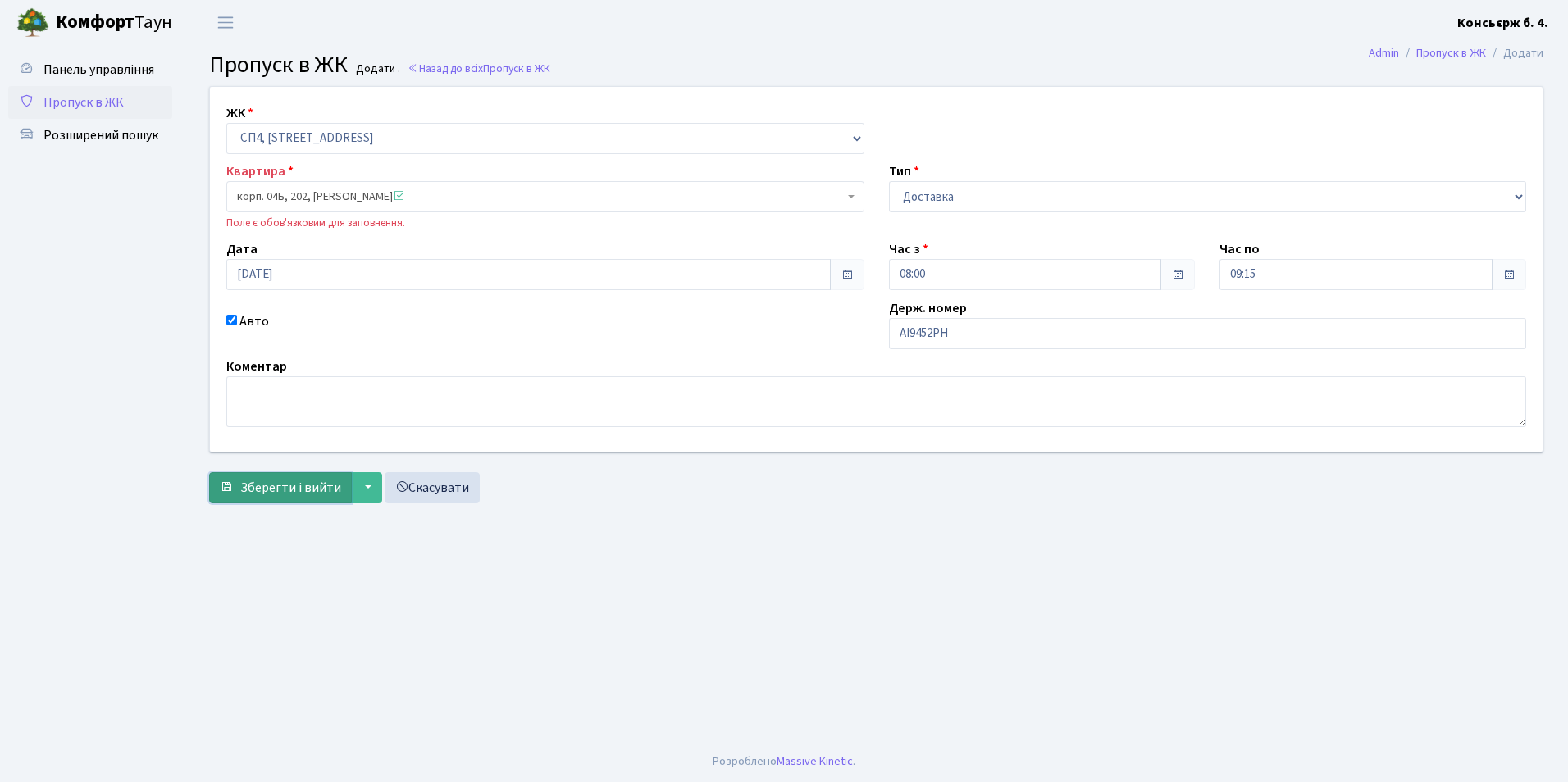
click at [293, 490] on span "Зберегти і вийти" at bounding box center [290, 487] width 101 height 18
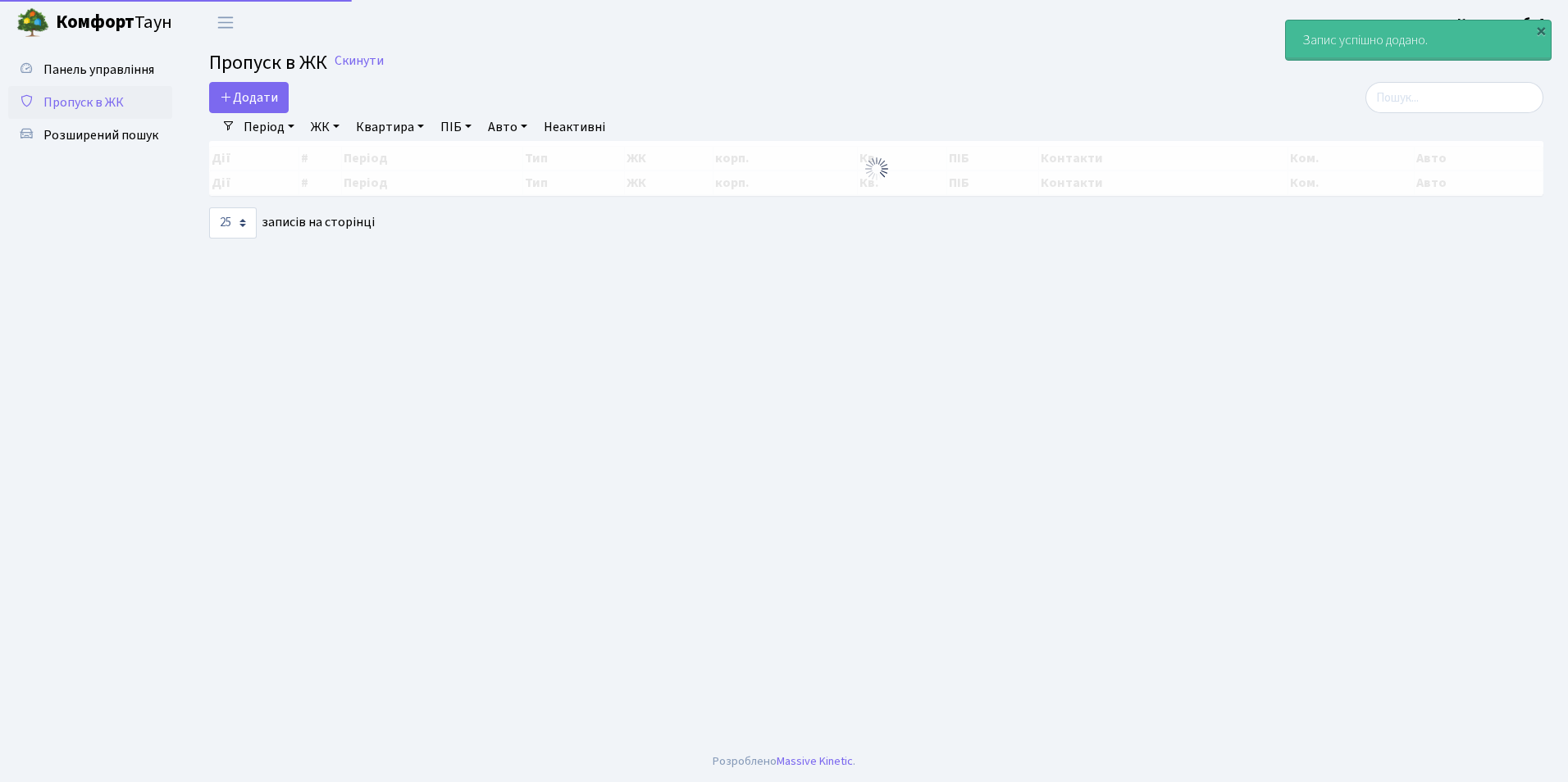
select select "25"
